Goal: Information Seeking & Learning: Learn about a topic

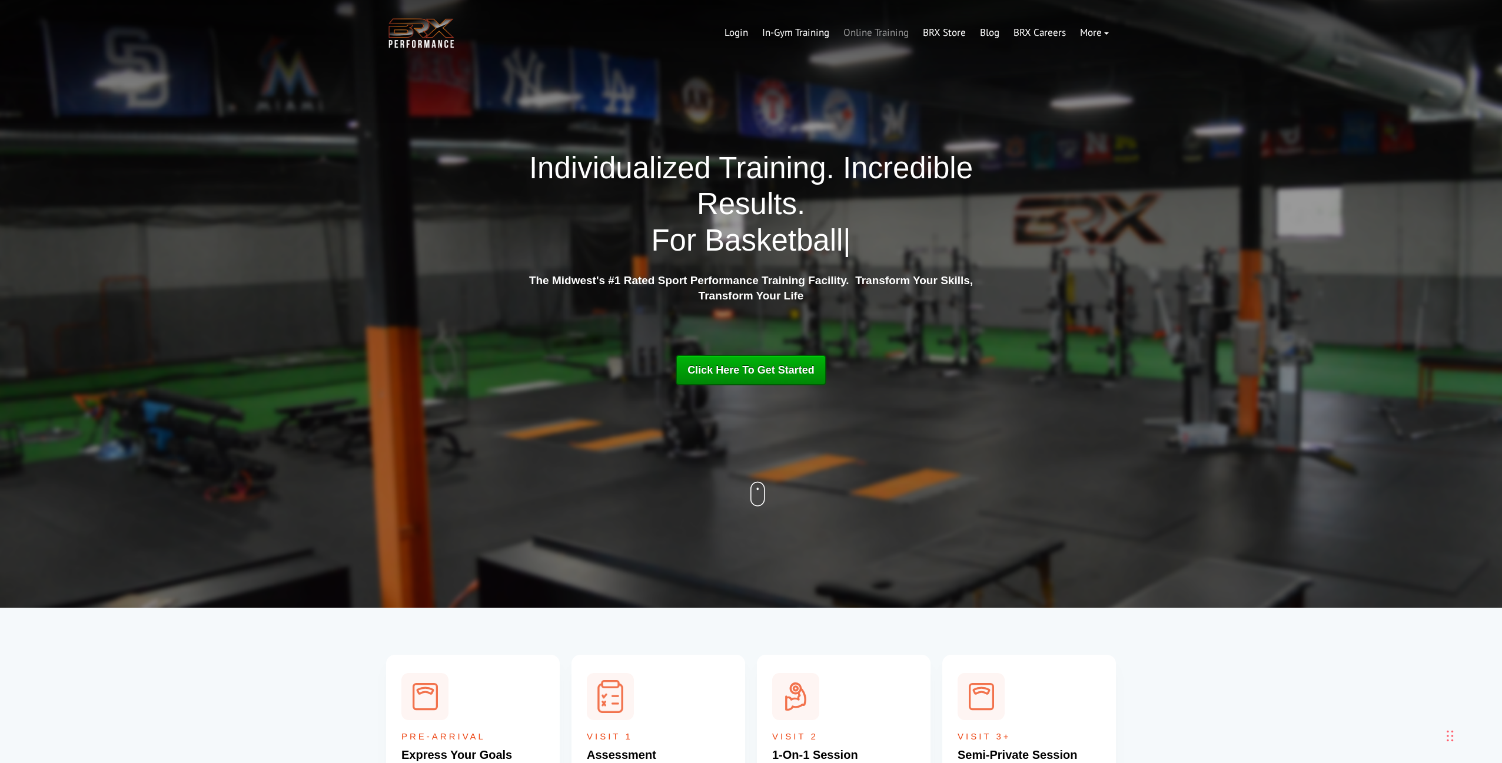
click at [904, 32] on link "Online Training" at bounding box center [875, 33] width 79 height 28
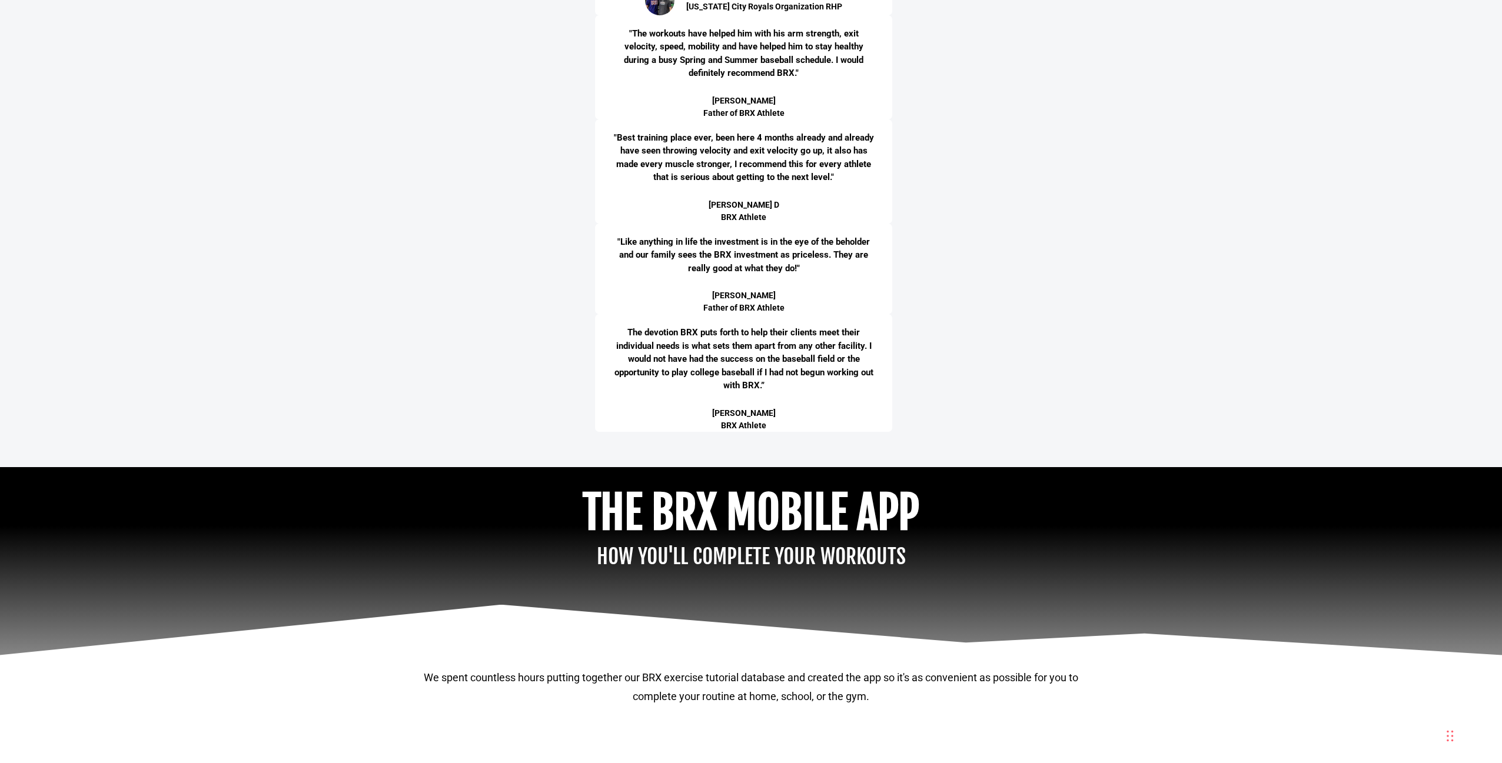
scroll to position [3896, 0]
